Goal: Information Seeking & Learning: Learn about a topic

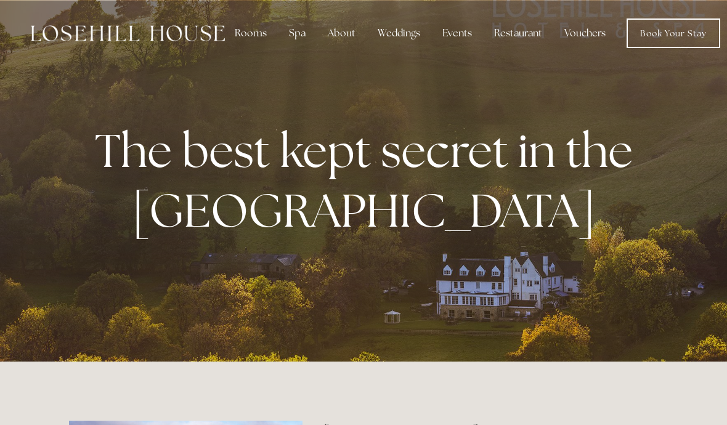
click at [296, 36] on div "Spa" at bounding box center [297, 33] width 36 height 25
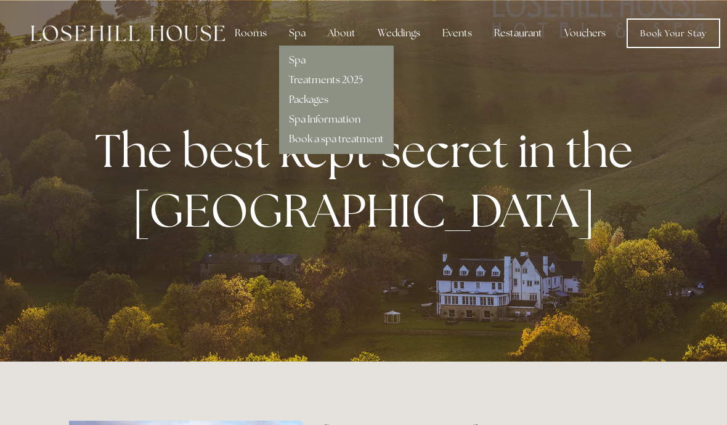
click at [301, 60] on link "Spa" at bounding box center [297, 60] width 17 height 13
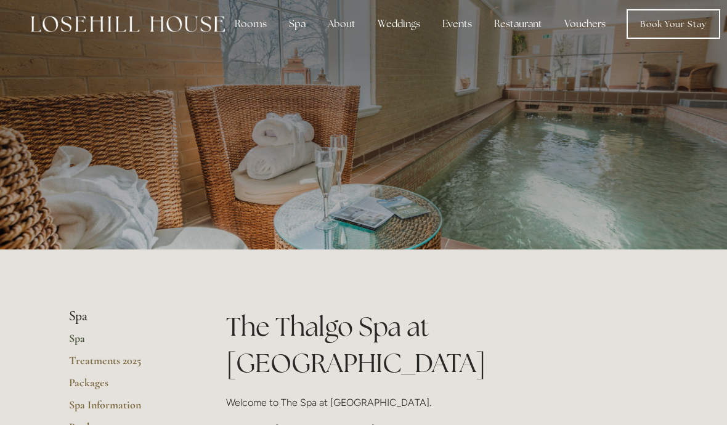
scroll to position [39, 0]
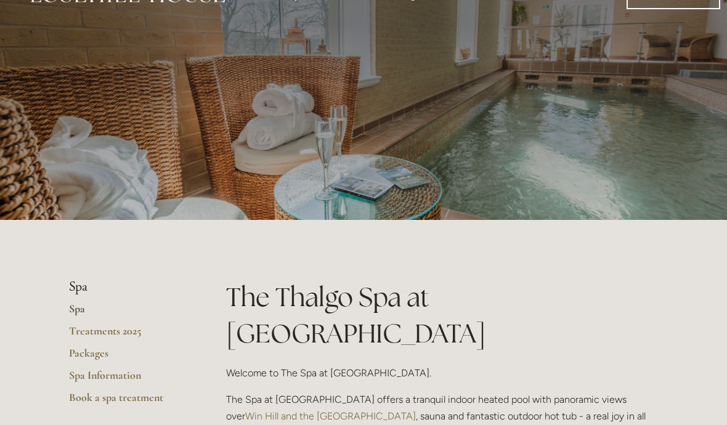
click at [141, 336] on link "Treatments 2025" at bounding box center [128, 335] width 118 height 22
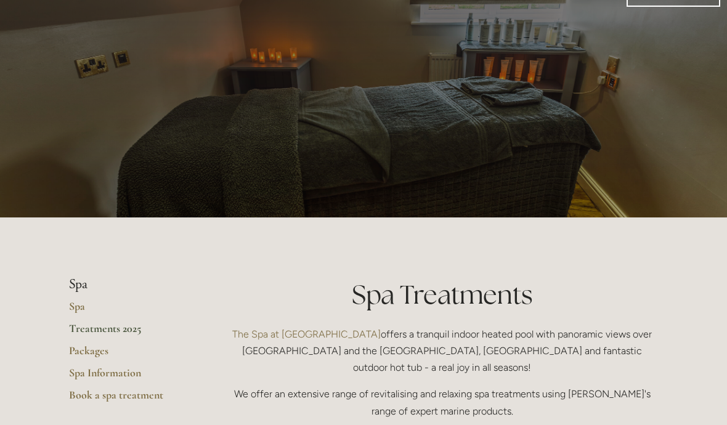
scroll to position [46, 0]
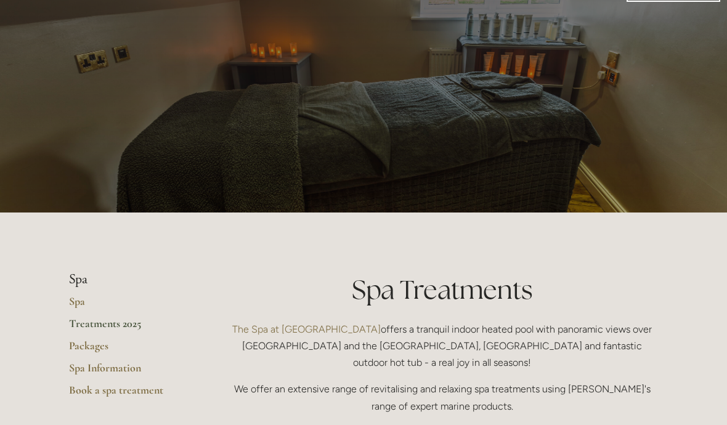
click at [106, 346] on link "Packages" at bounding box center [128, 350] width 118 height 22
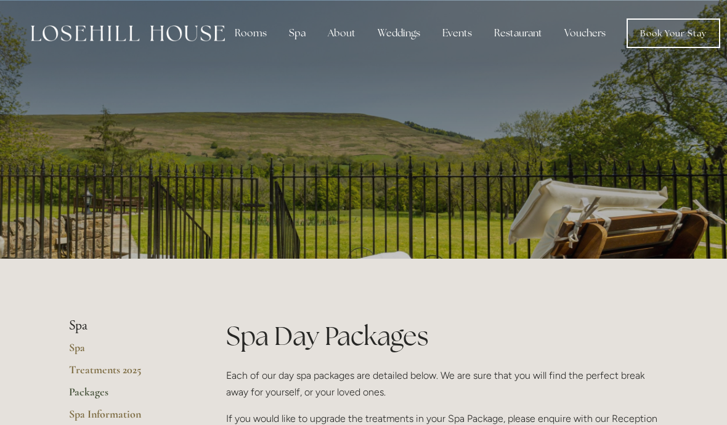
click at [345, 35] on div "About" at bounding box center [341, 33] width 47 height 25
